Goal: Navigation & Orientation: Understand site structure

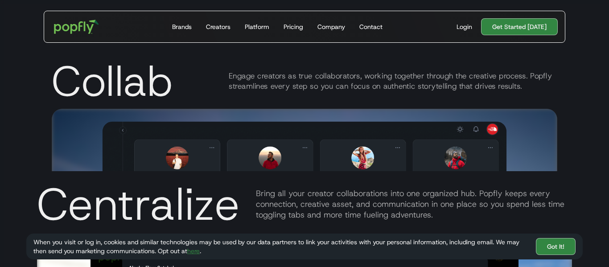
scroll to position [1379, 0]
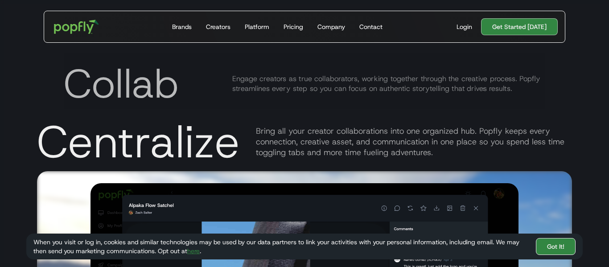
click at [557, 246] on link "Got It!" at bounding box center [556, 246] width 40 height 17
click at [561, 252] on link "Got It!" at bounding box center [556, 246] width 40 height 17
click at [560, 246] on link "Got It!" at bounding box center [556, 246] width 40 height 17
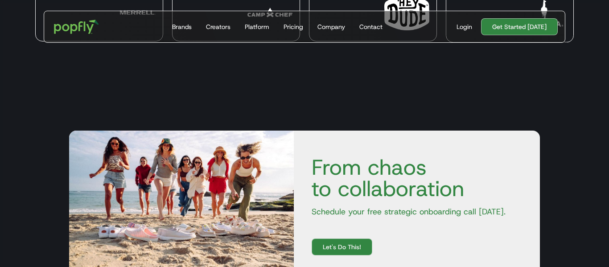
scroll to position [2392, 0]
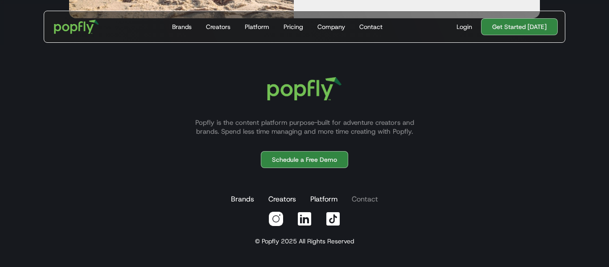
click at [360, 199] on link "Contact" at bounding box center [365, 199] width 30 height 18
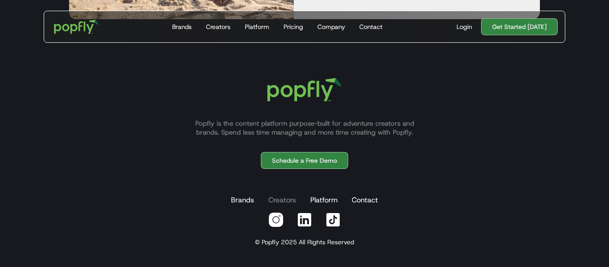
scroll to position [2392, 0]
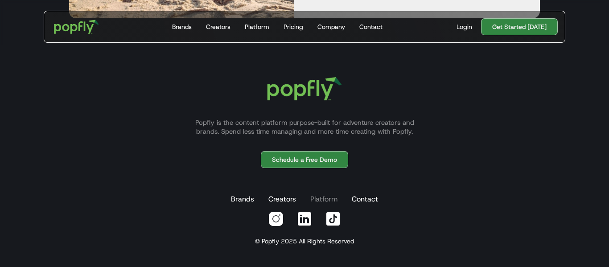
click at [326, 200] on link "Platform" at bounding box center [323, 199] width 31 height 18
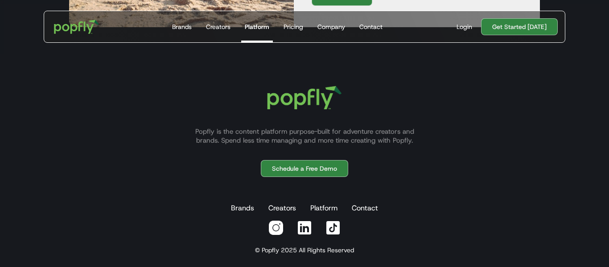
scroll to position [1675, 0]
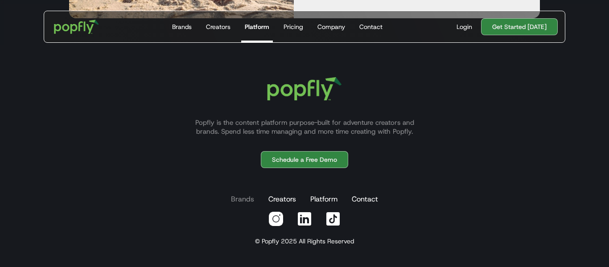
click at [238, 199] on link "Brands" at bounding box center [242, 199] width 27 height 18
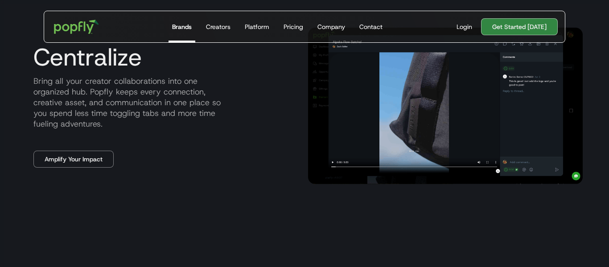
scroll to position [1629, 0]
